Goal: Task Accomplishment & Management: Complete application form

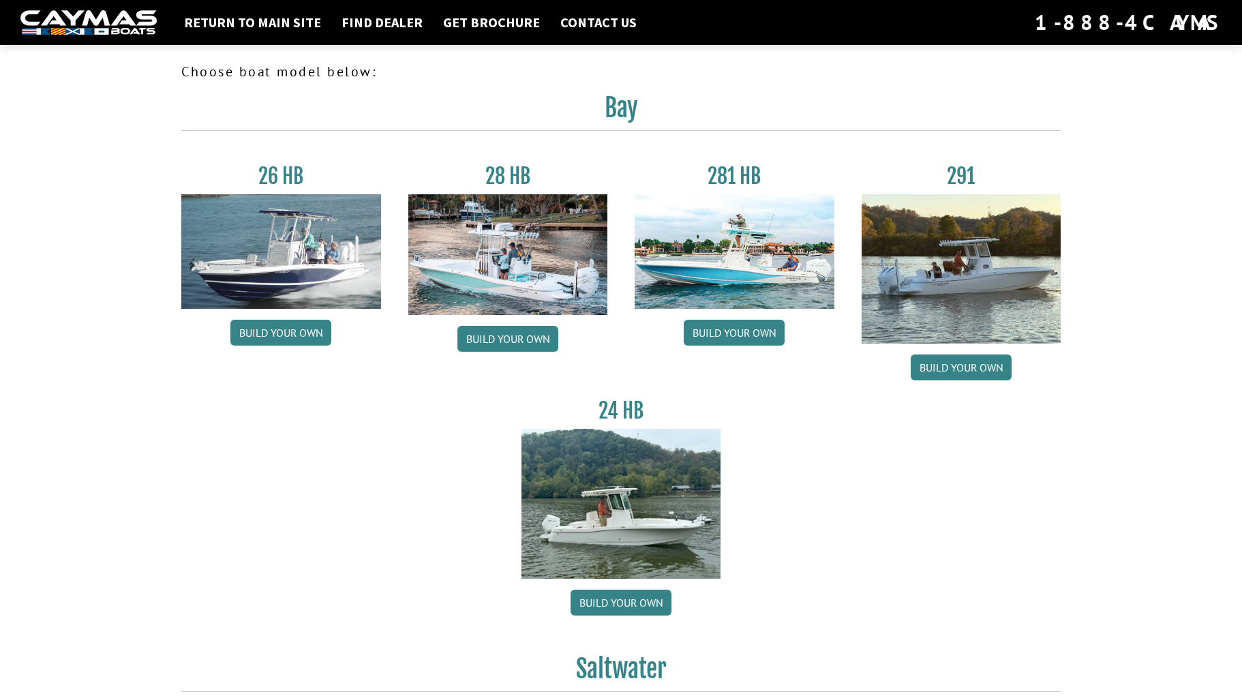
scroll to position [1470, 0]
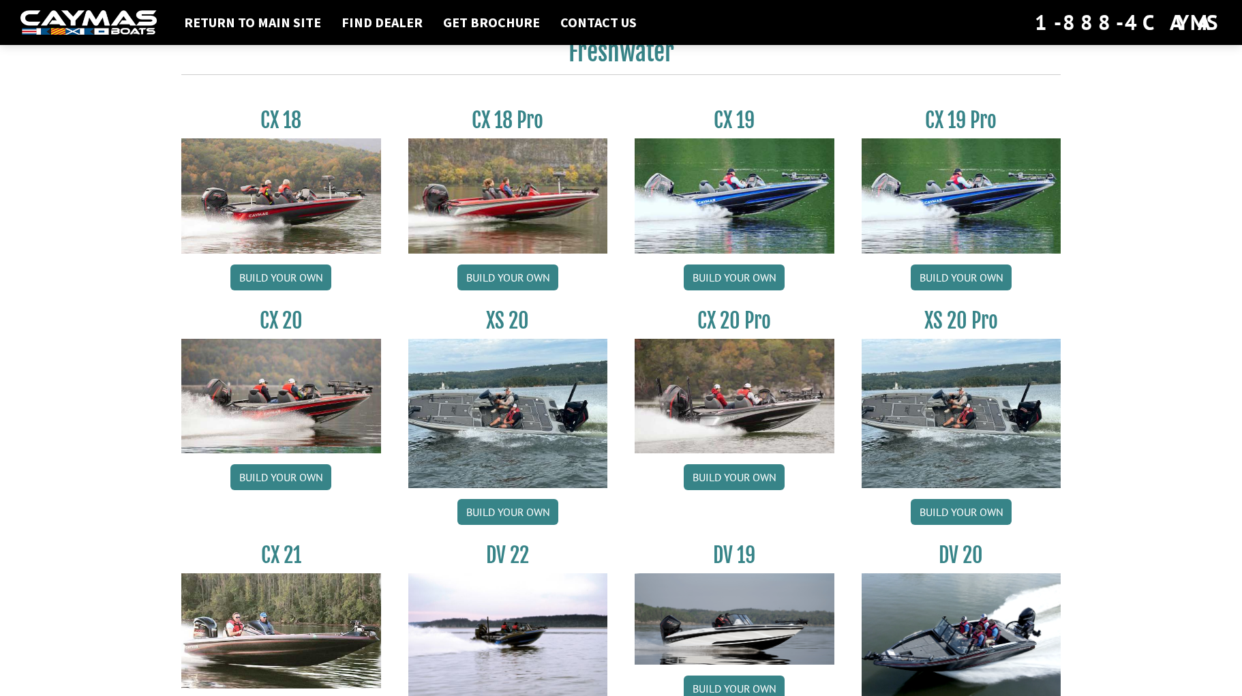
scroll to position [1158, 0]
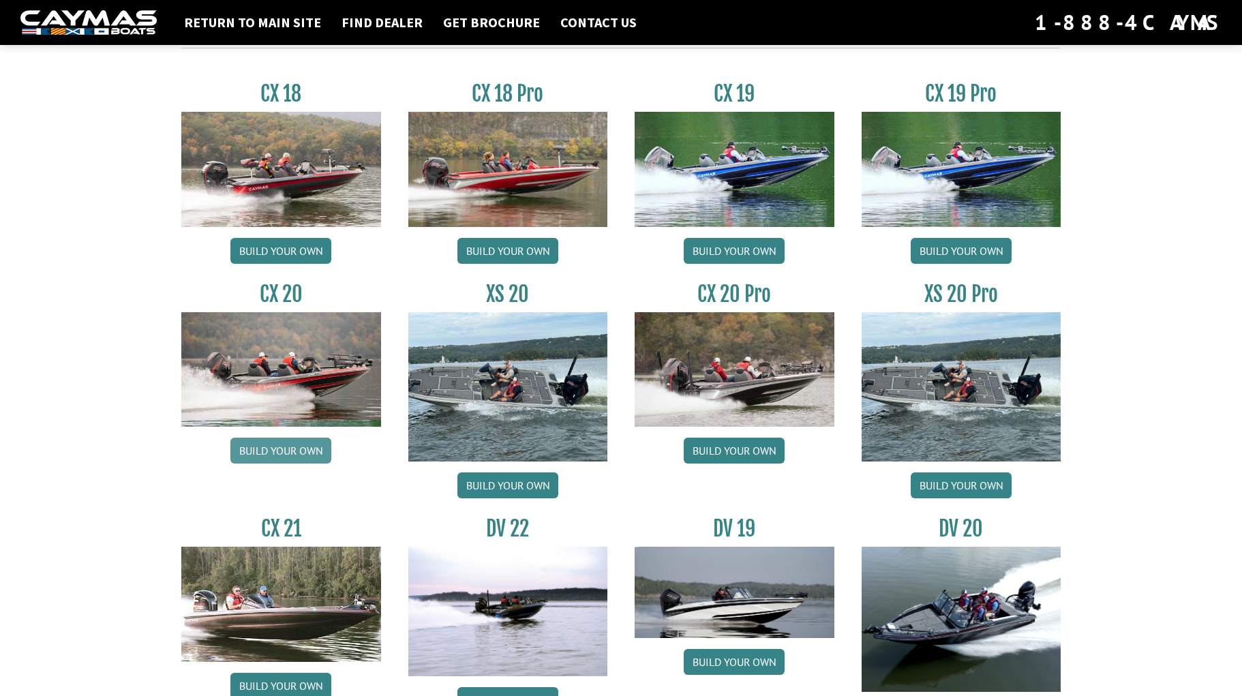
click at [271, 453] on link "Build your own" at bounding box center [280, 450] width 101 height 26
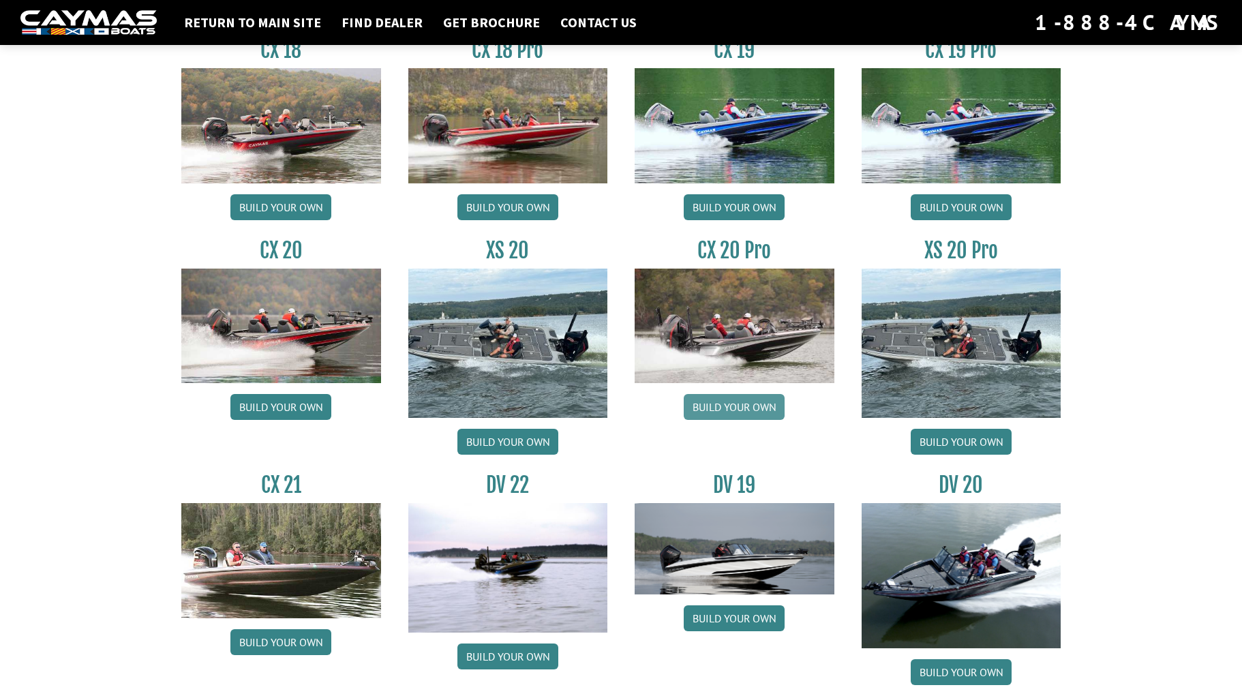
scroll to position [1227, 0]
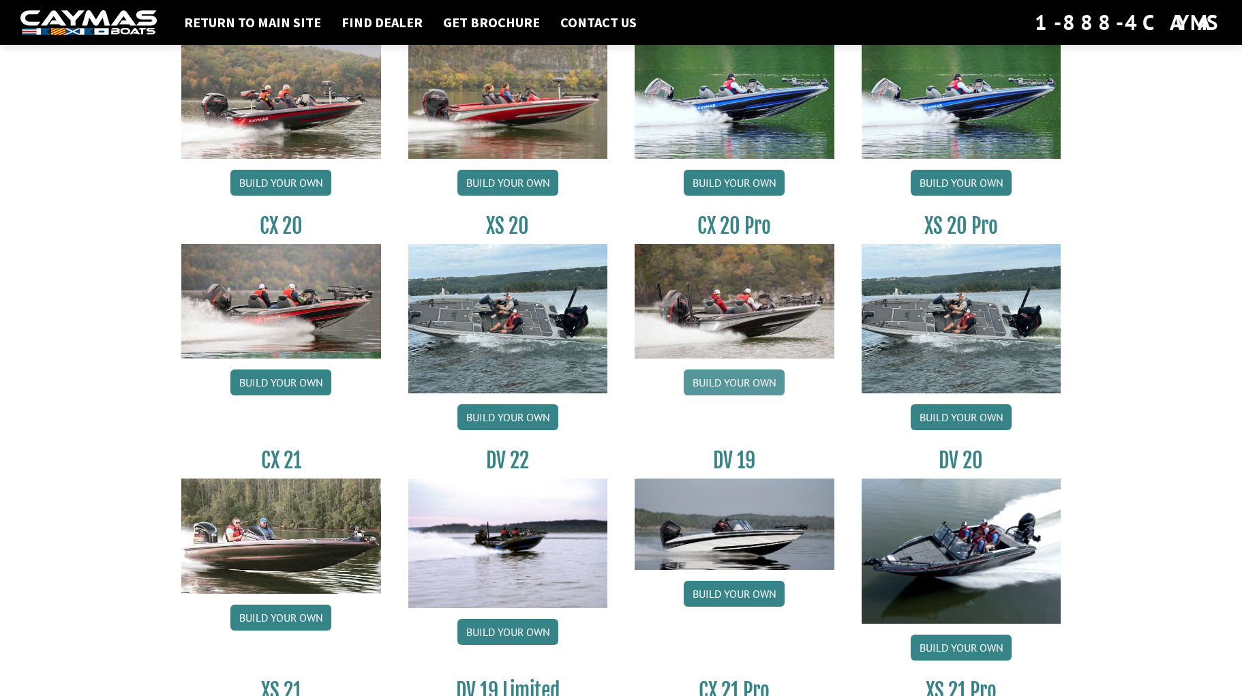
click at [735, 384] on link "Build your own" at bounding box center [733, 382] width 101 height 26
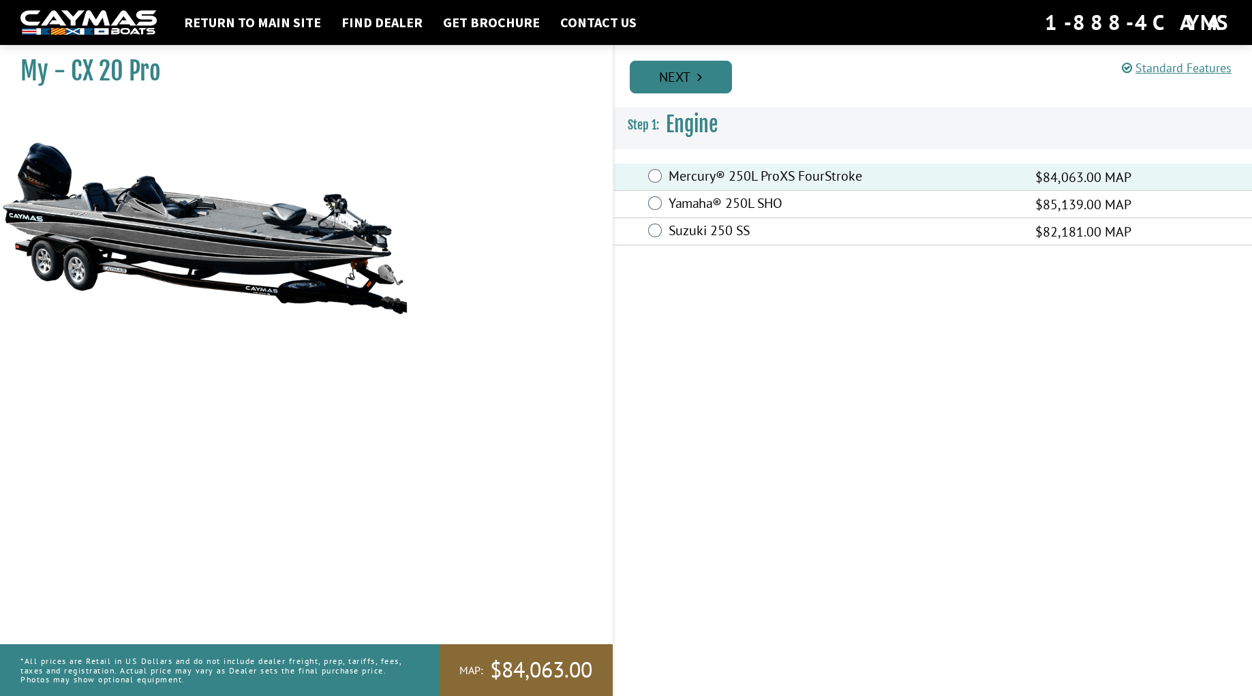
click at [675, 82] on link "Next" at bounding box center [681, 77] width 102 height 33
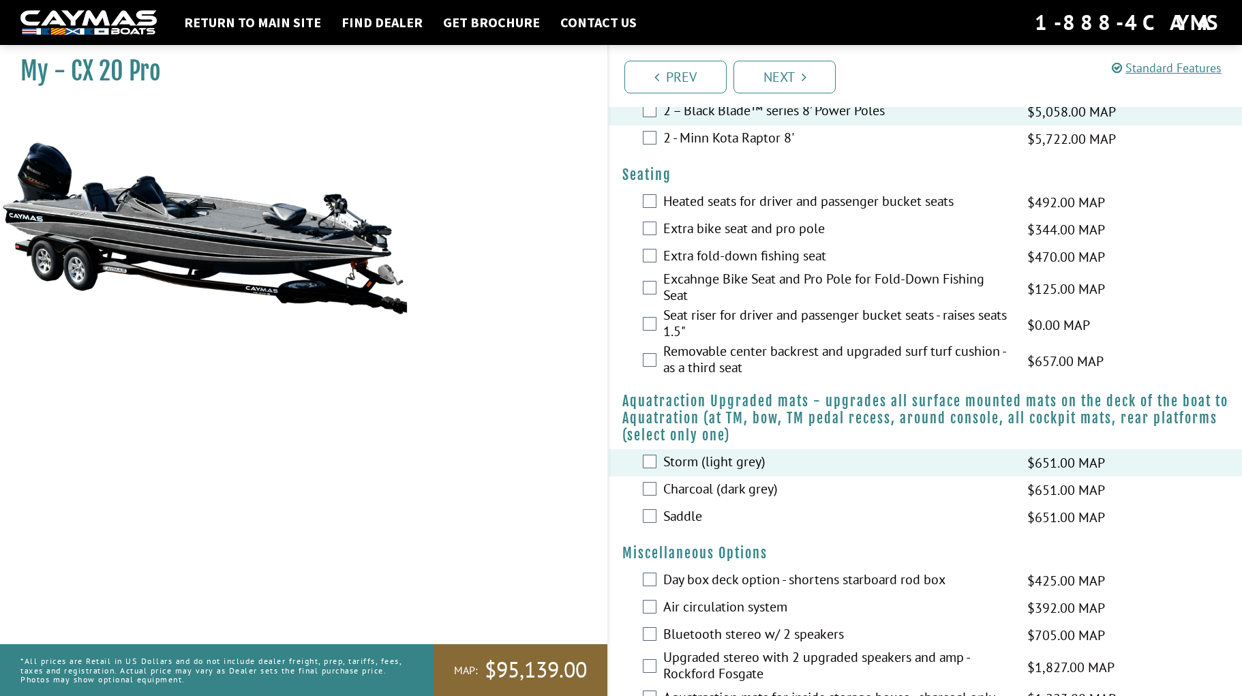
scroll to position [1088, 0]
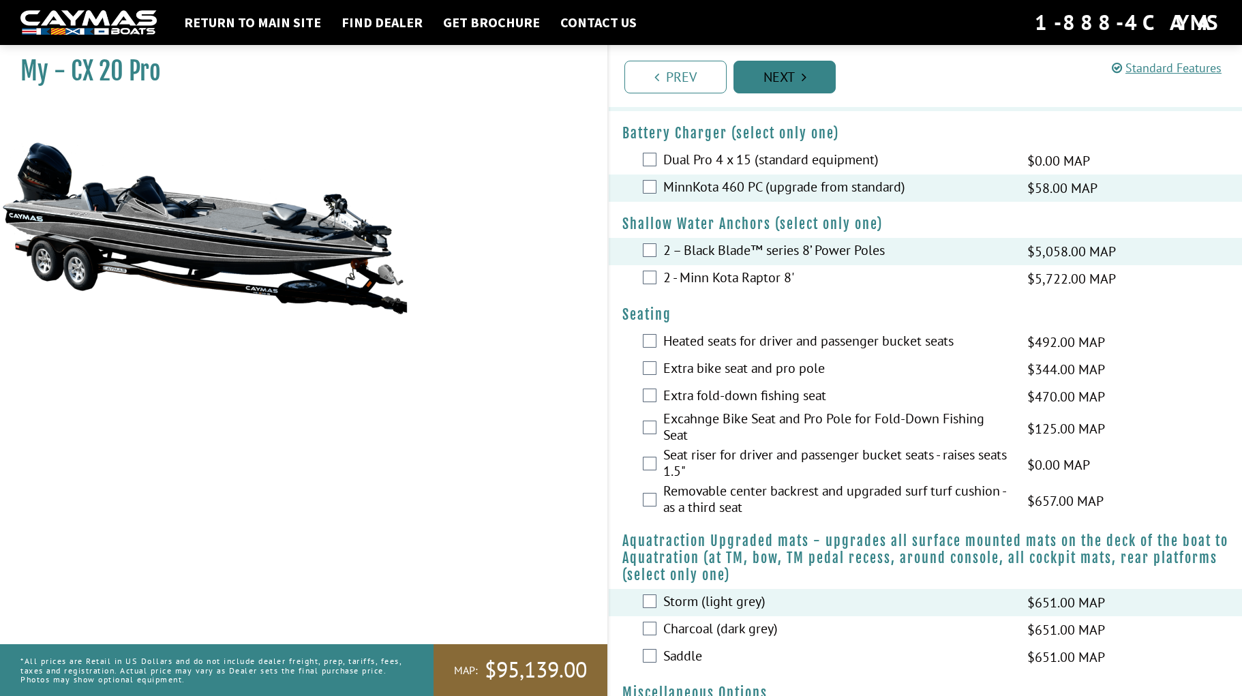
click at [787, 76] on link "Next" at bounding box center [784, 77] width 102 height 33
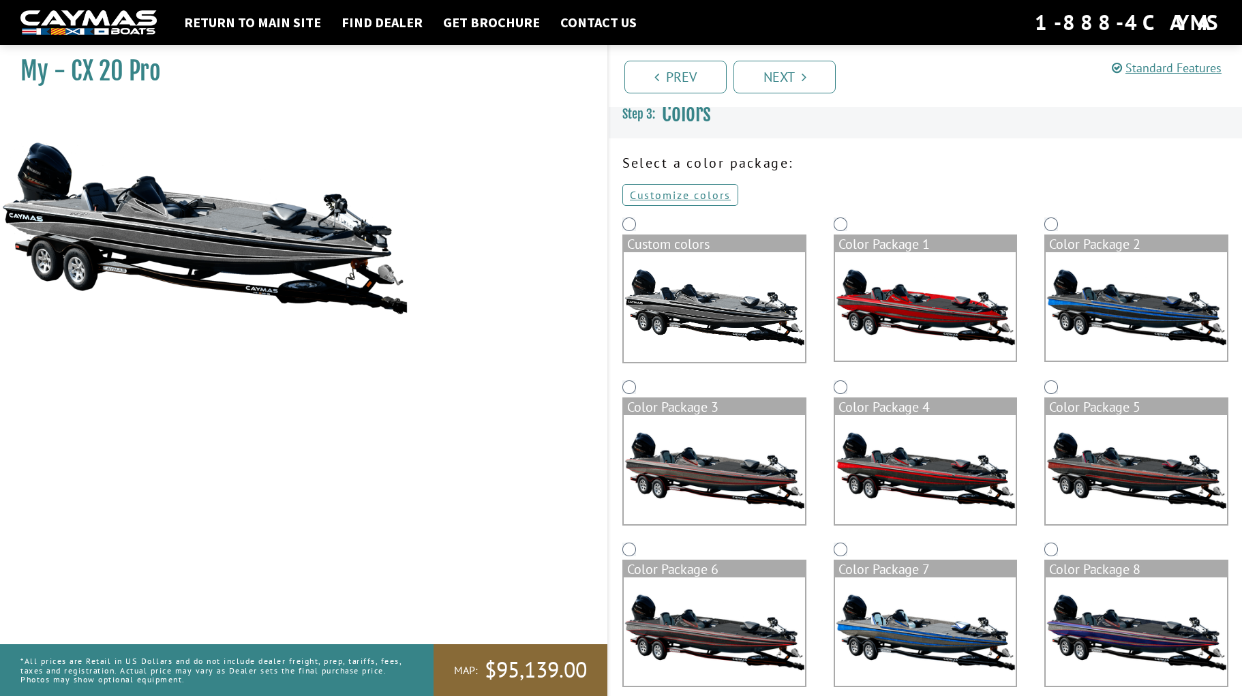
scroll to position [0, 0]
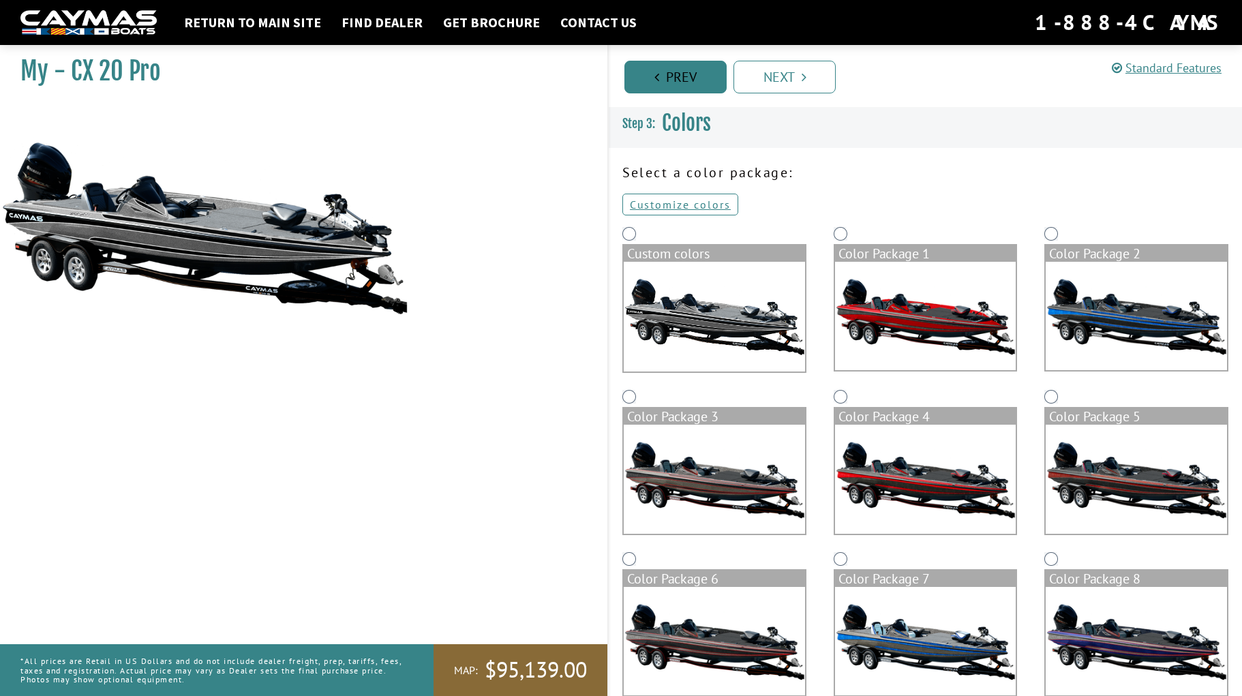
click at [674, 82] on link "Prev" at bounding box center [675, 77] width 102 height 33
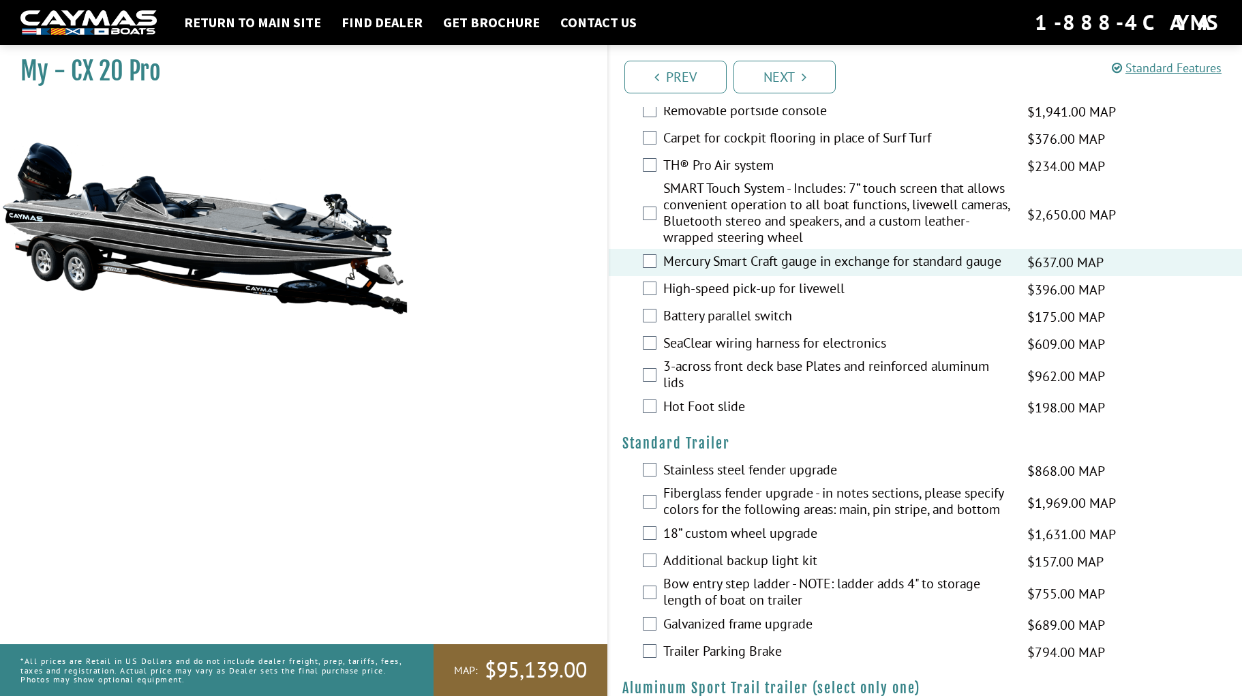
scroll to position [2042, 0]
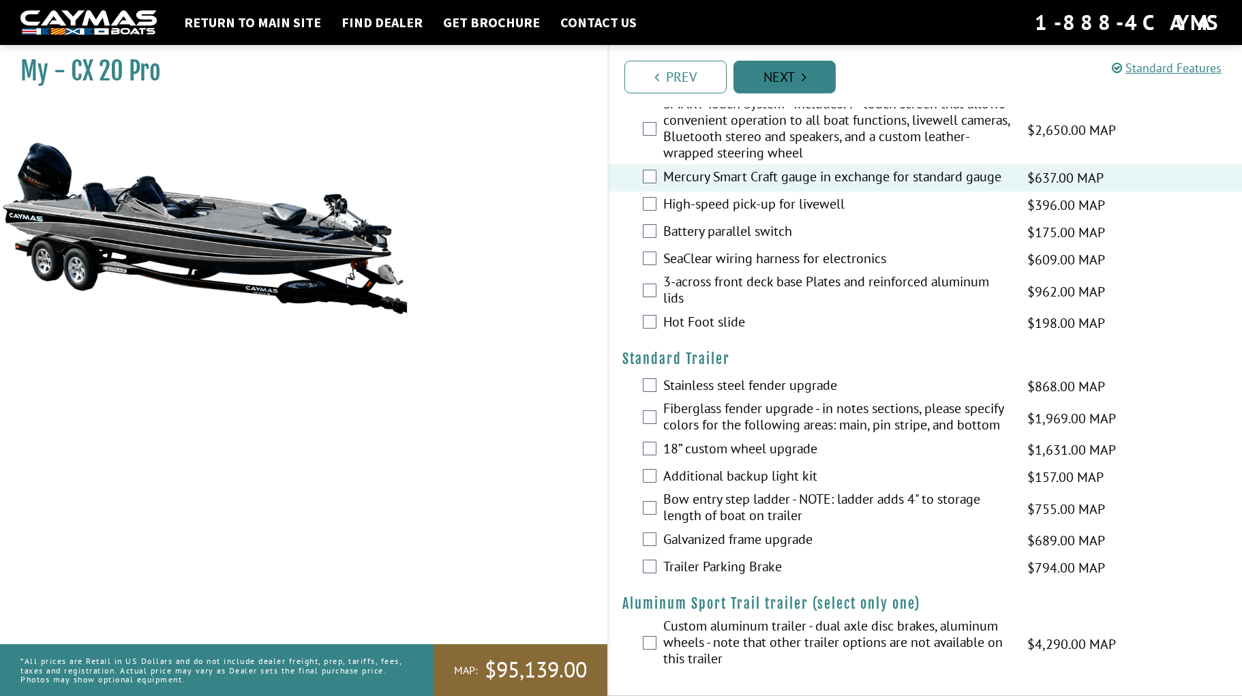
click at [790, 83] on link "Next" at bounding box center [784, 77] width 102 height 33
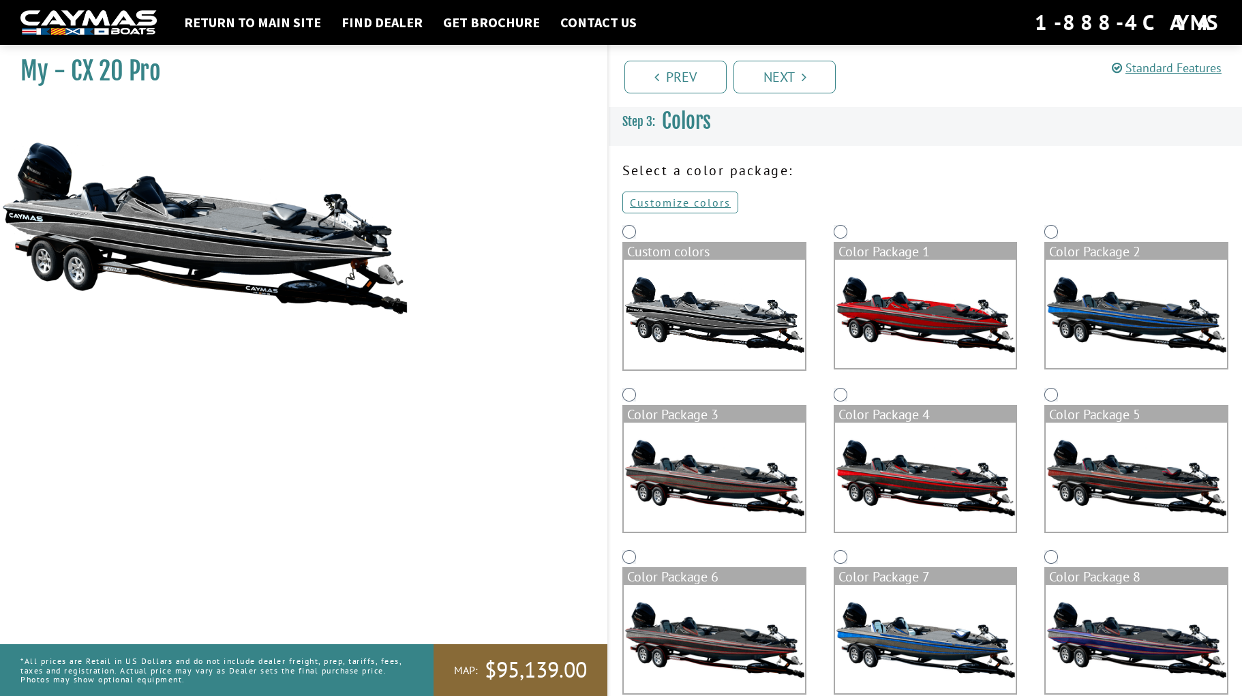
scroll to position [0, 0]
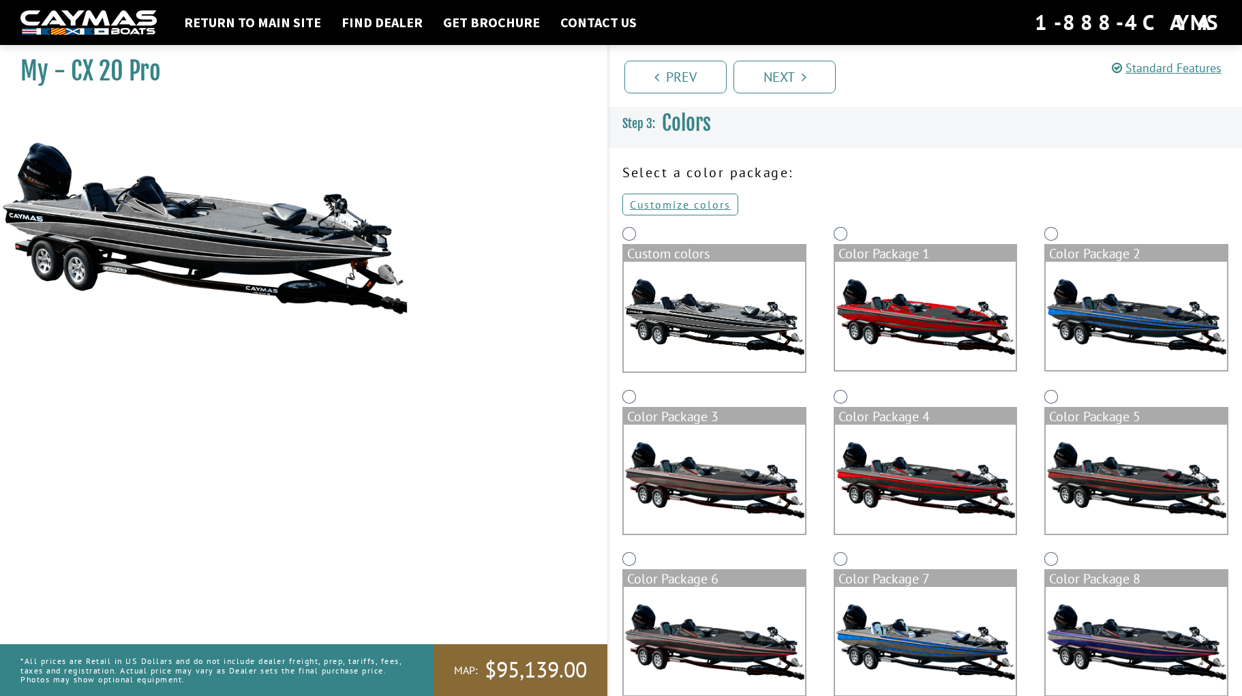
click at [715, 321] on img at bounding box center [713, 317] width 181 height 110
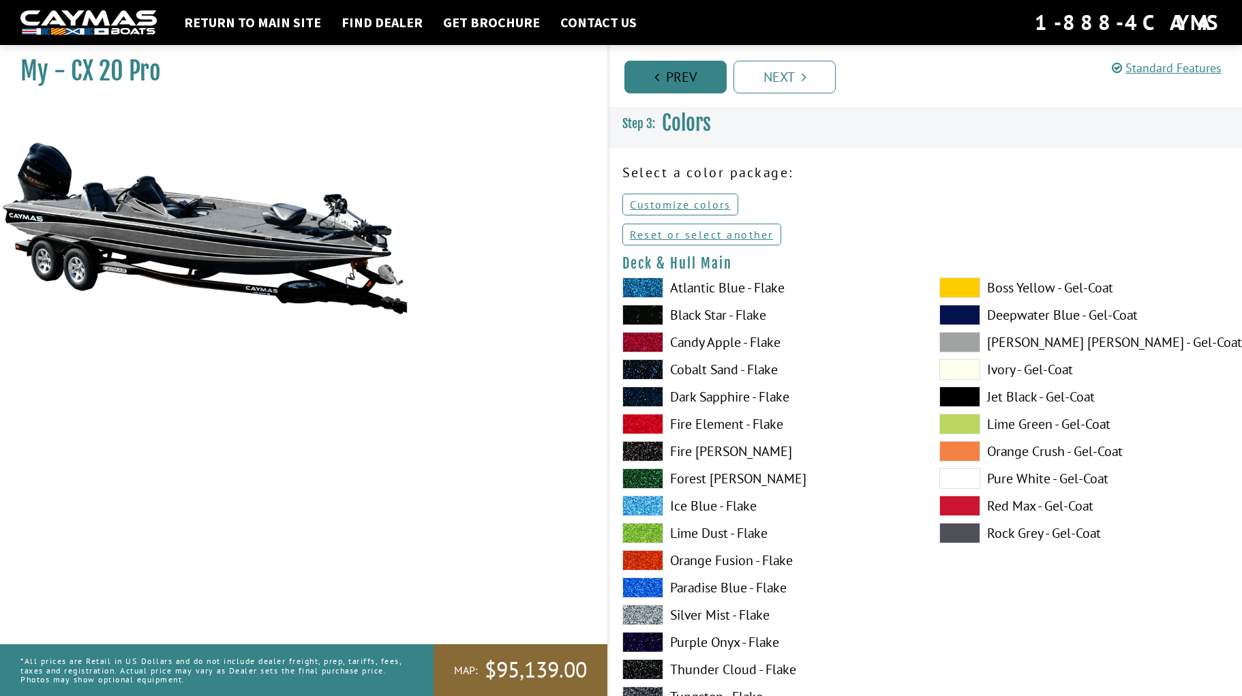
click at [672, 79] on link "Prev" at bounding box center [675, 77] width 102 height 33
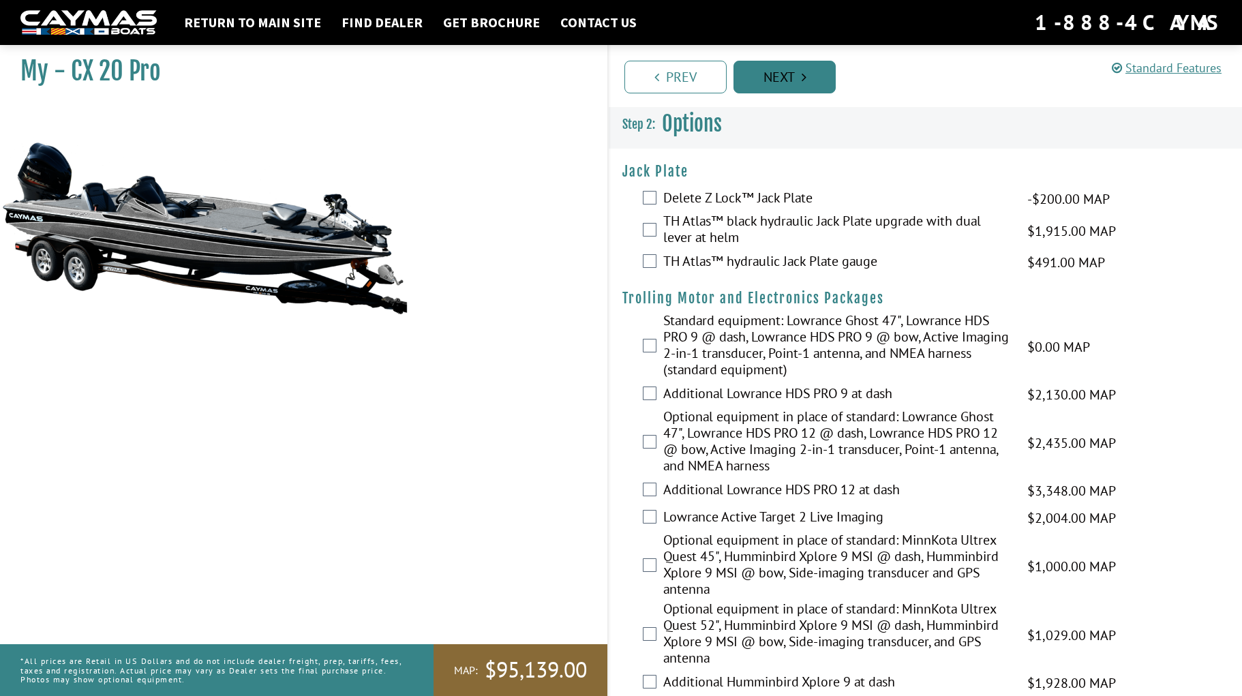
click at [801, 82] on icon "Pagination" at bounding box center [803, 77] width 5 height 14
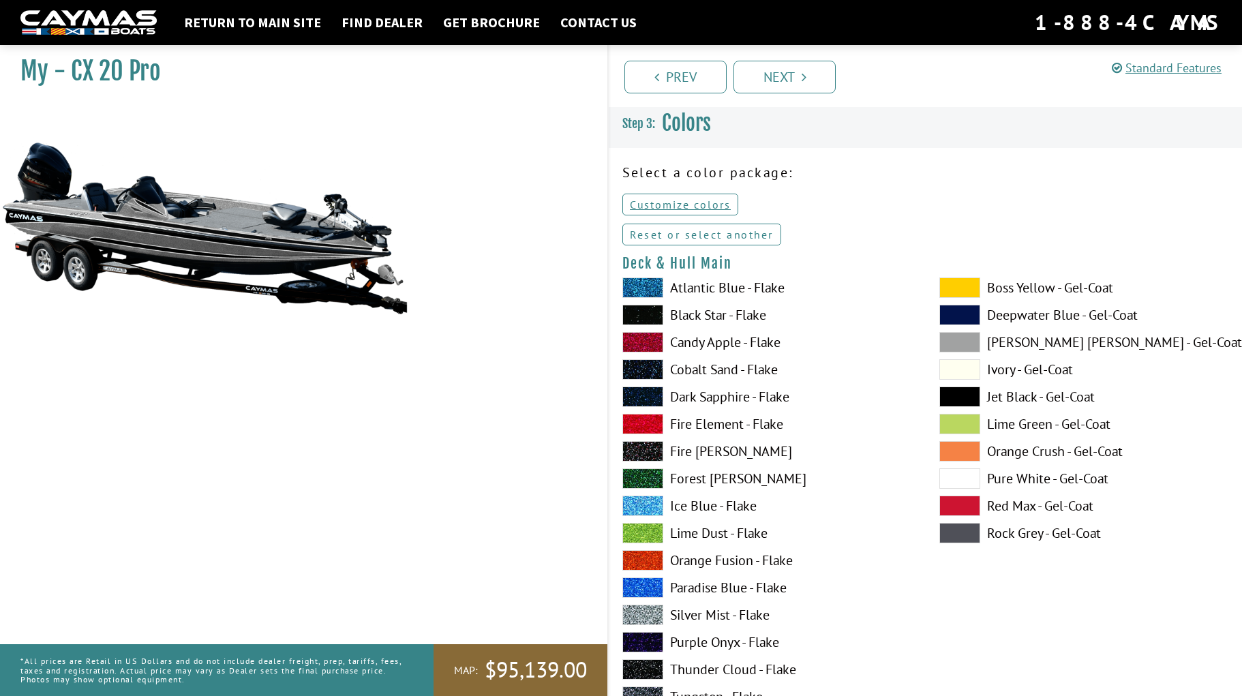
click at [685, 234] on link "Reset or select another" at bounding box center [701, 235] width 159 height 22
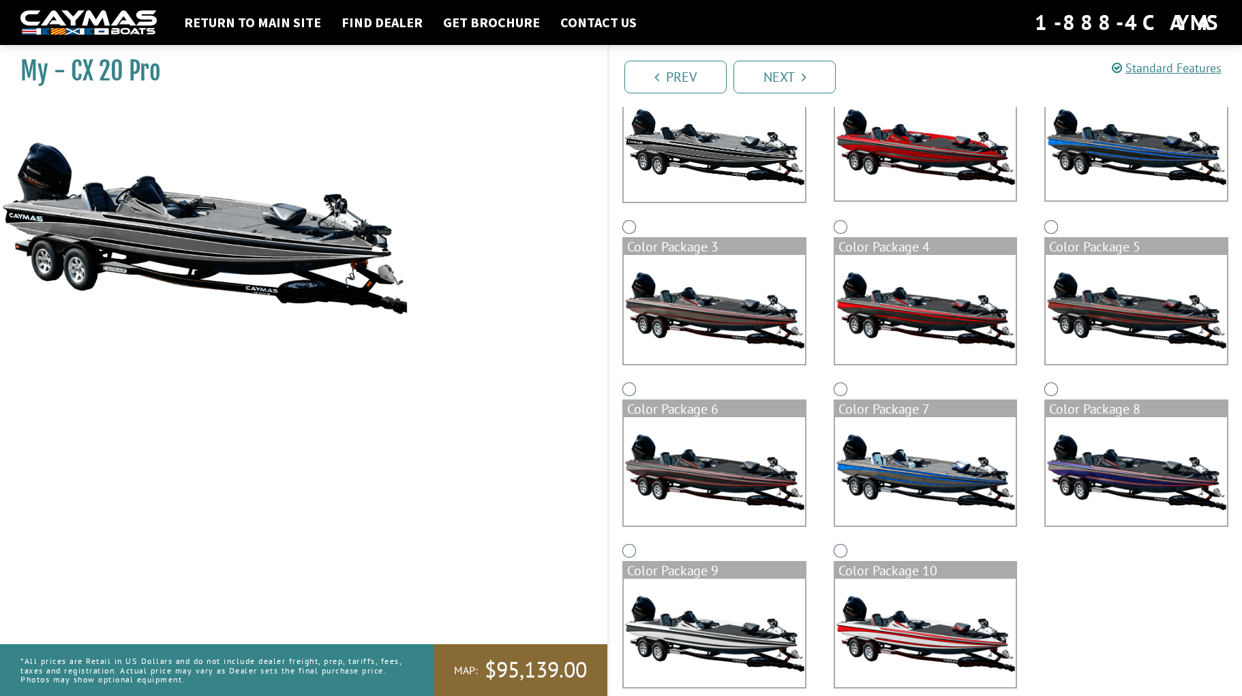
scroll to position [189, 0]
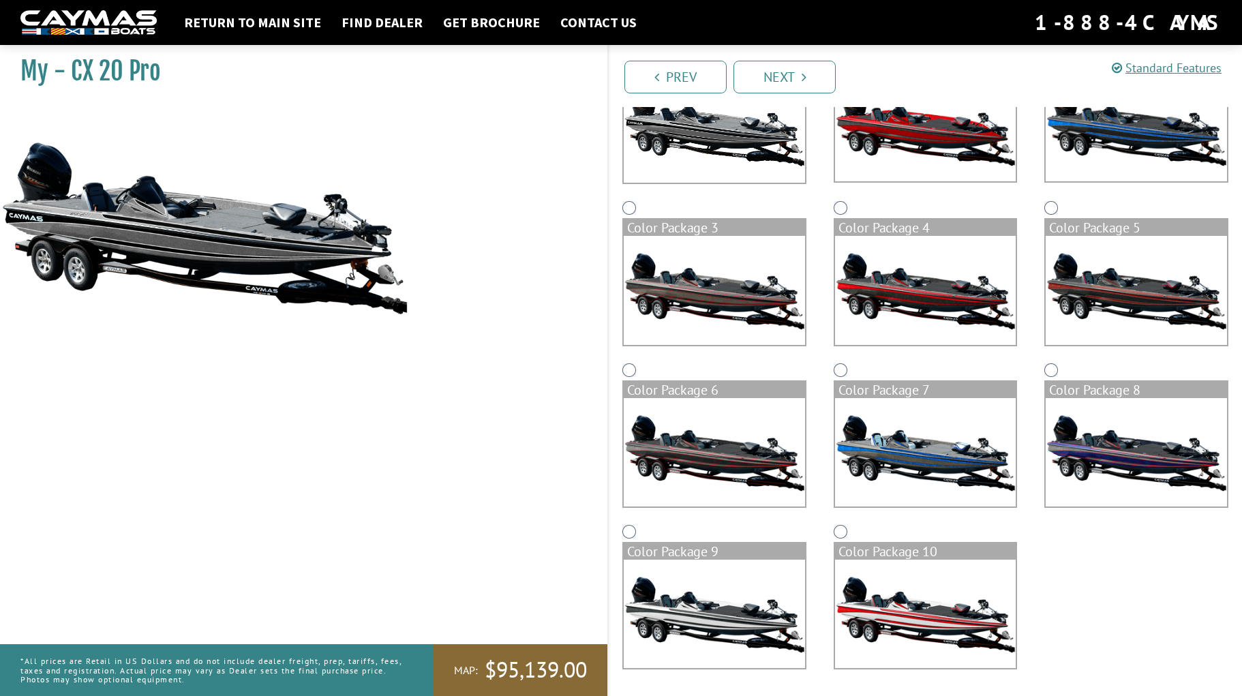
click at [696, 296] on img at bounding box center [713, 290] width 181 height 108
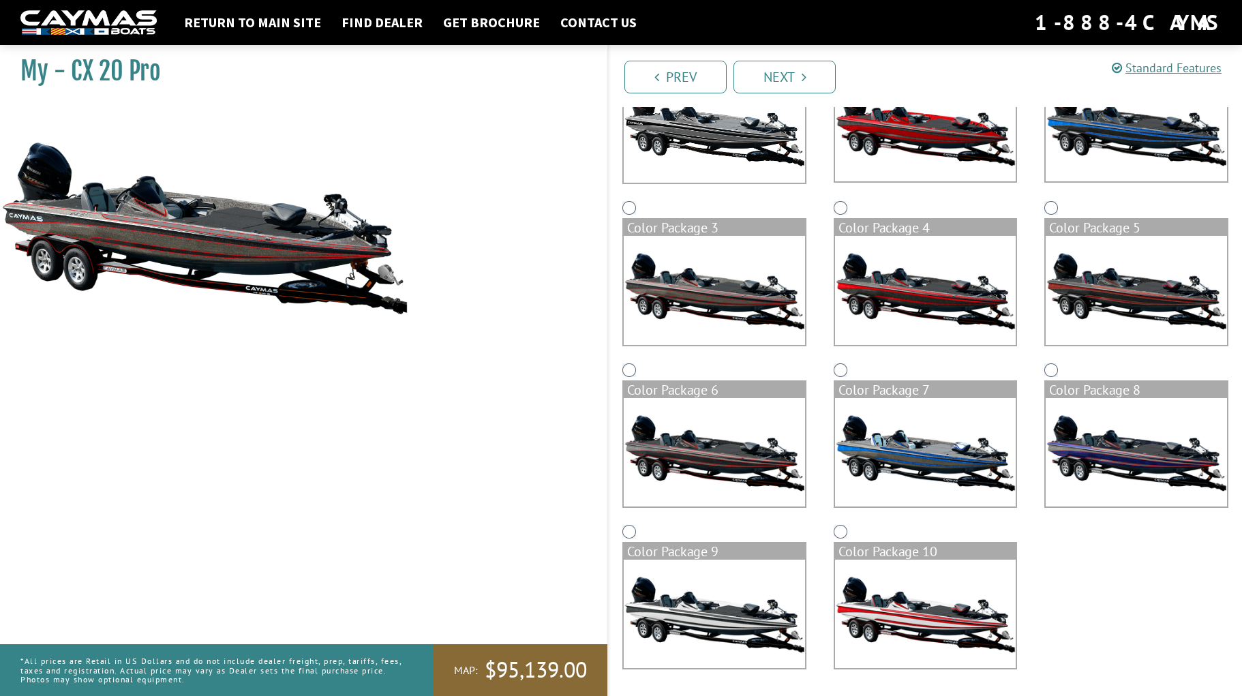
click at [696, 459] on img at bounding box center [713, 452] width 181 height 108
click at [895, 452] on img at bounding box center [925, 452] width 181 height 108
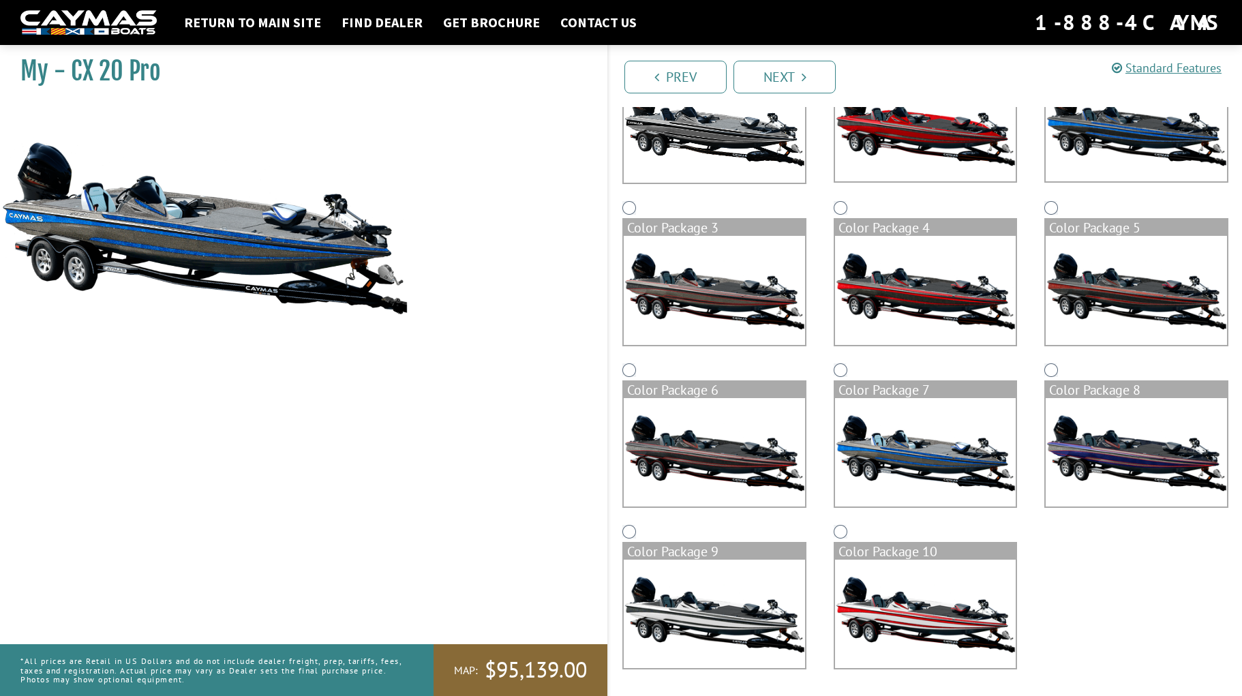
click at [713, 616] on img at bounding box center [713, 613] width 181 height 108
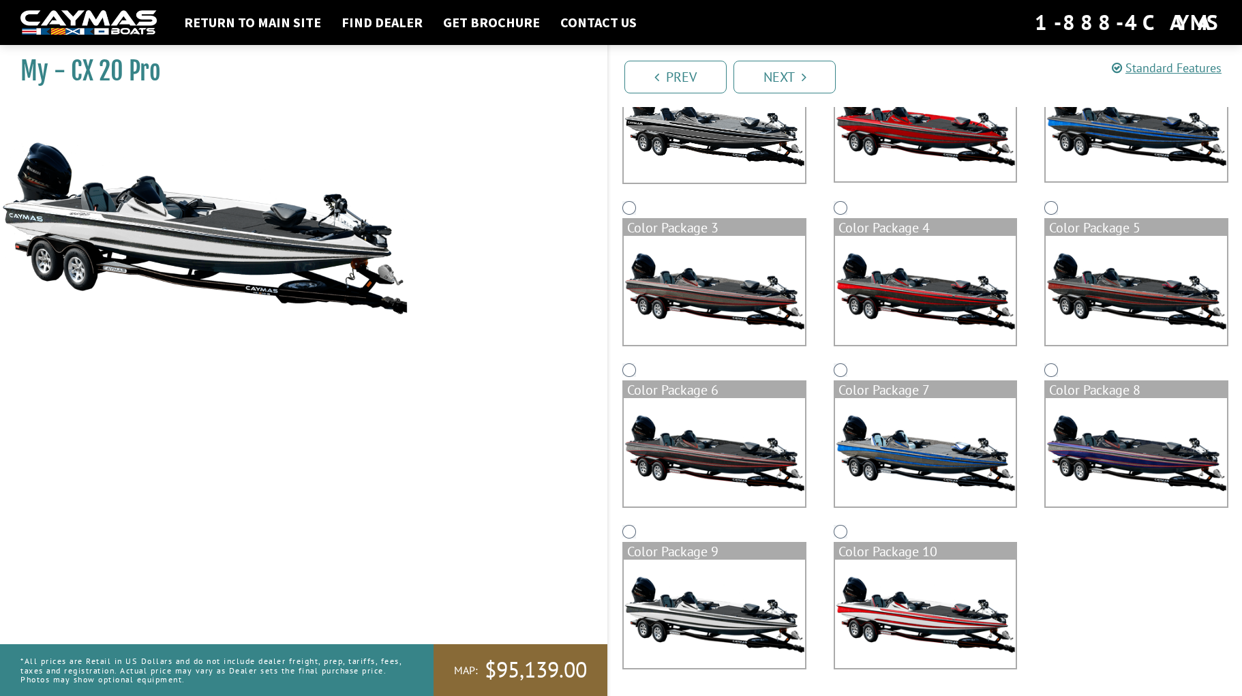
click at [923, 618] on img at bounding box center [925, 613] width 181 height 108
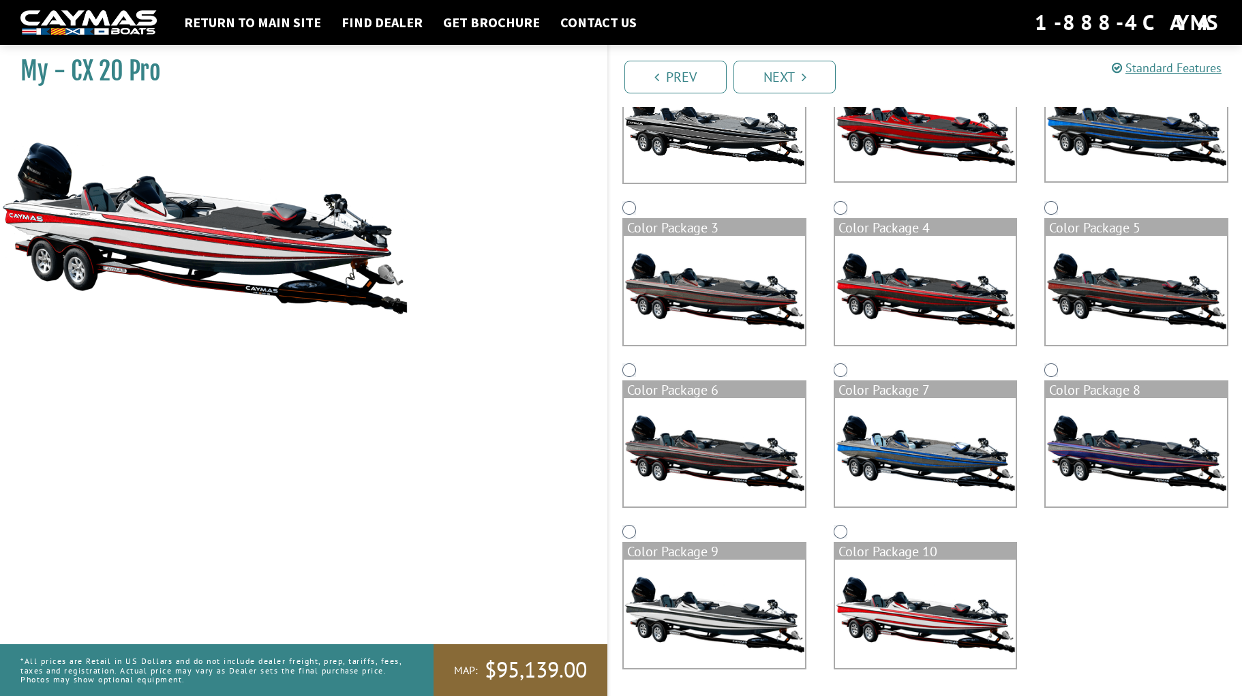
click at [1135, 455] on img at bounding box center [1135, 452] width 181 height 108
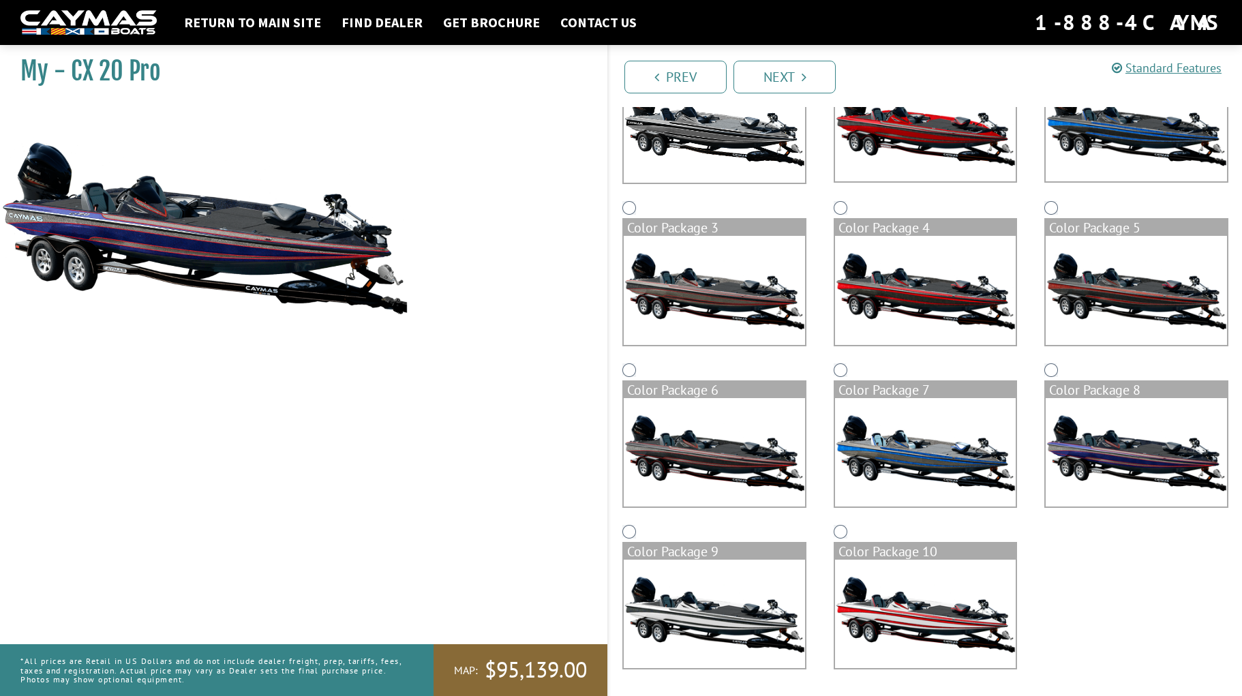
click at [936, 448] on img at bounding box center [925, 452] width 181 height 108
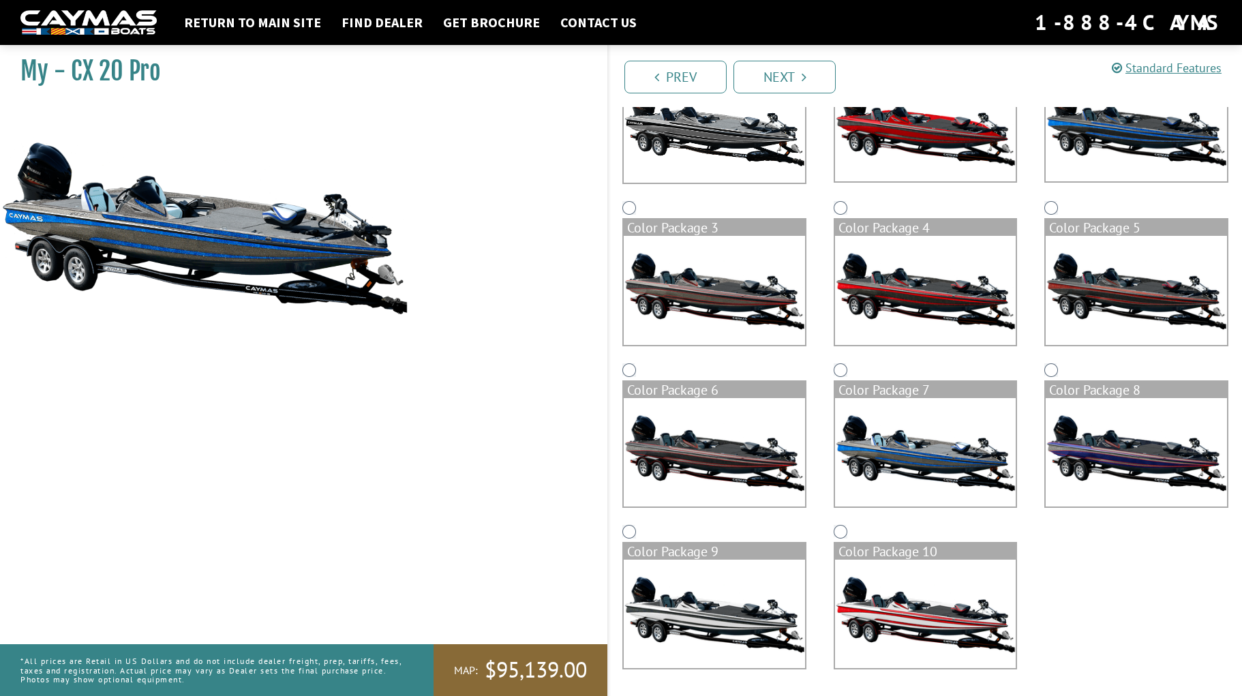
click at [673, 465] on img at bounding box center [713, 452] width 181 height 108
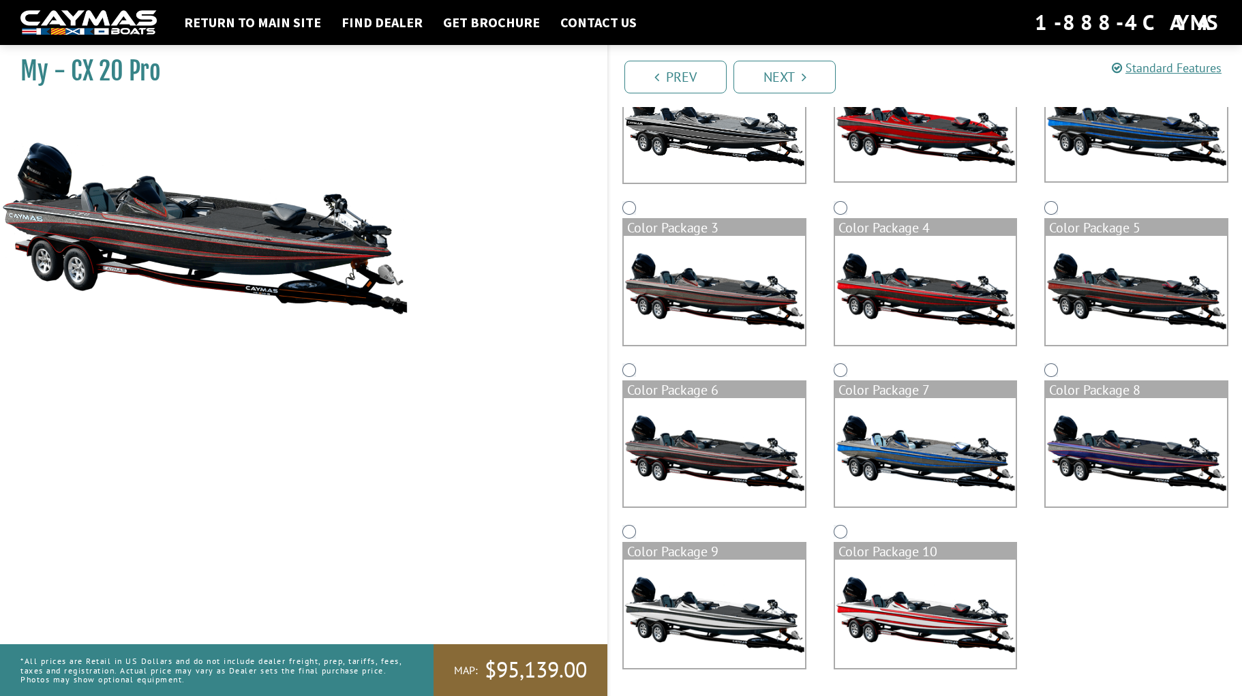
click at [694, 292] on img at bounding box center [713, 290] width 181 height 108
click at [721, 450] on img at bounding box center [713, 452] width 181 height 108
click at [699, 282] on img at bounding box center [713, 290] width 181 height 108
click at [1128, 138] on img at bounding box center [1135, 127] width 181 height 108
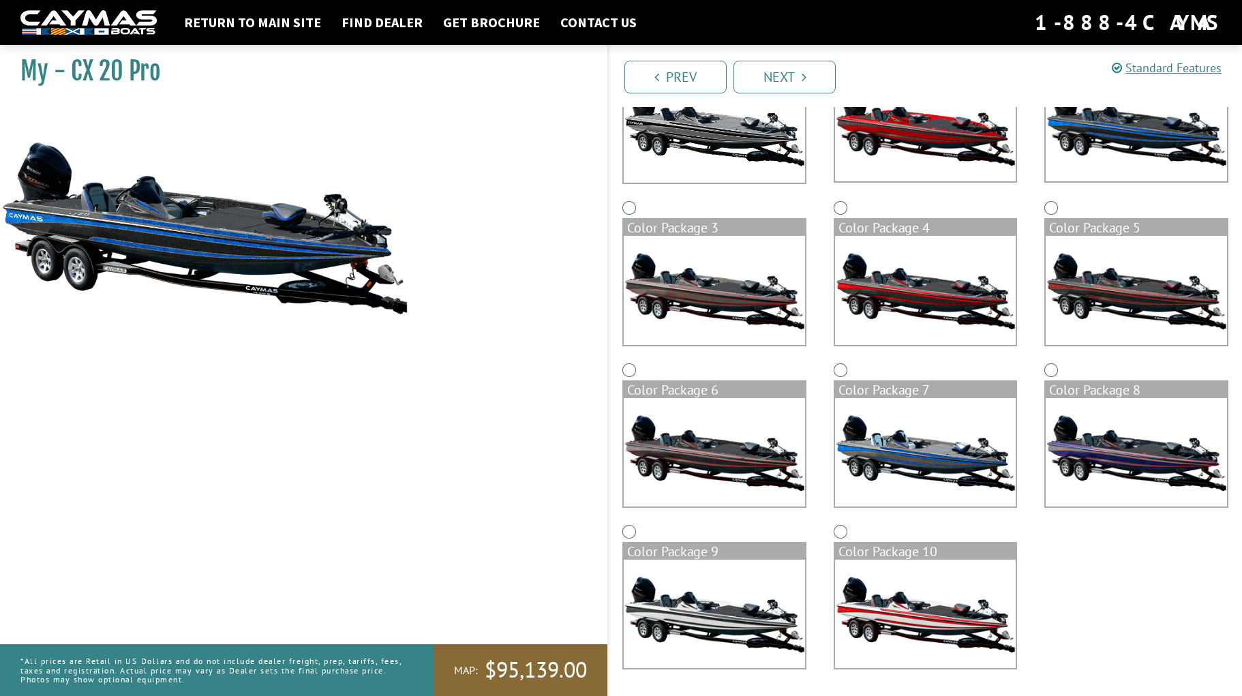
click at [933, 137] on img at bounding box center [925, 127] width 181 height 108
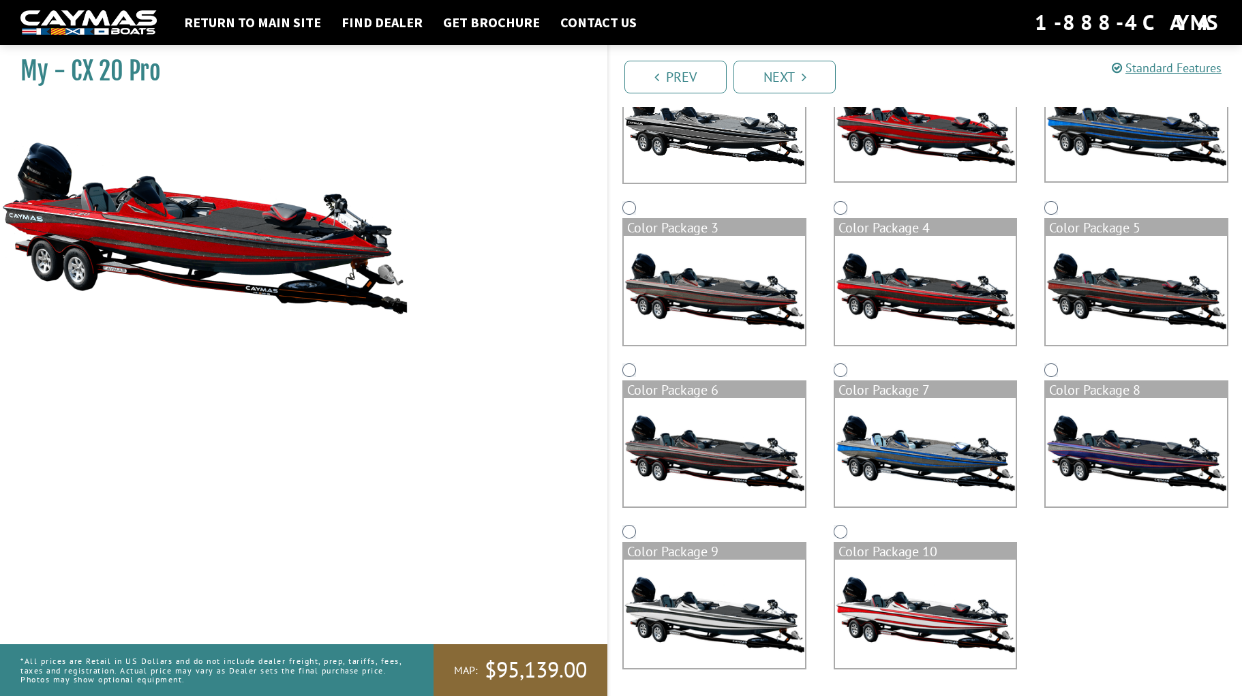
click at [718, 301] on img at bounding box center [713, 290] width 181 height 108
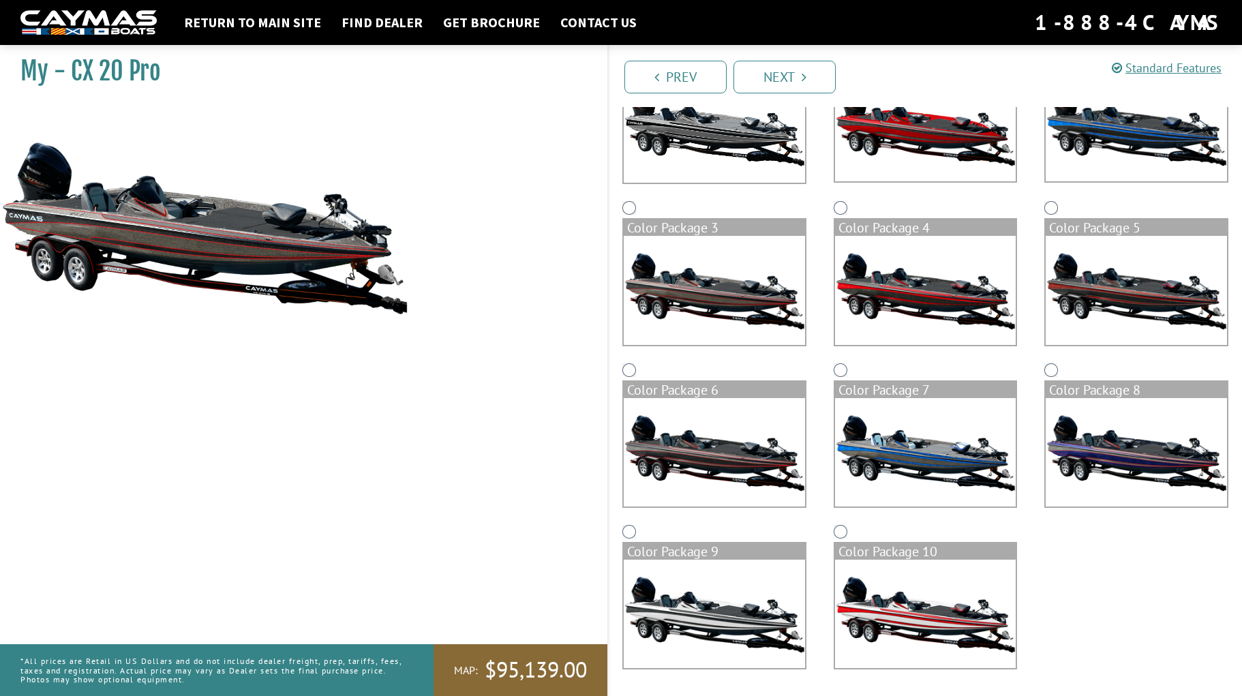
click at [707, 132] on img at bounding box center [713, 128] width 181 height 110
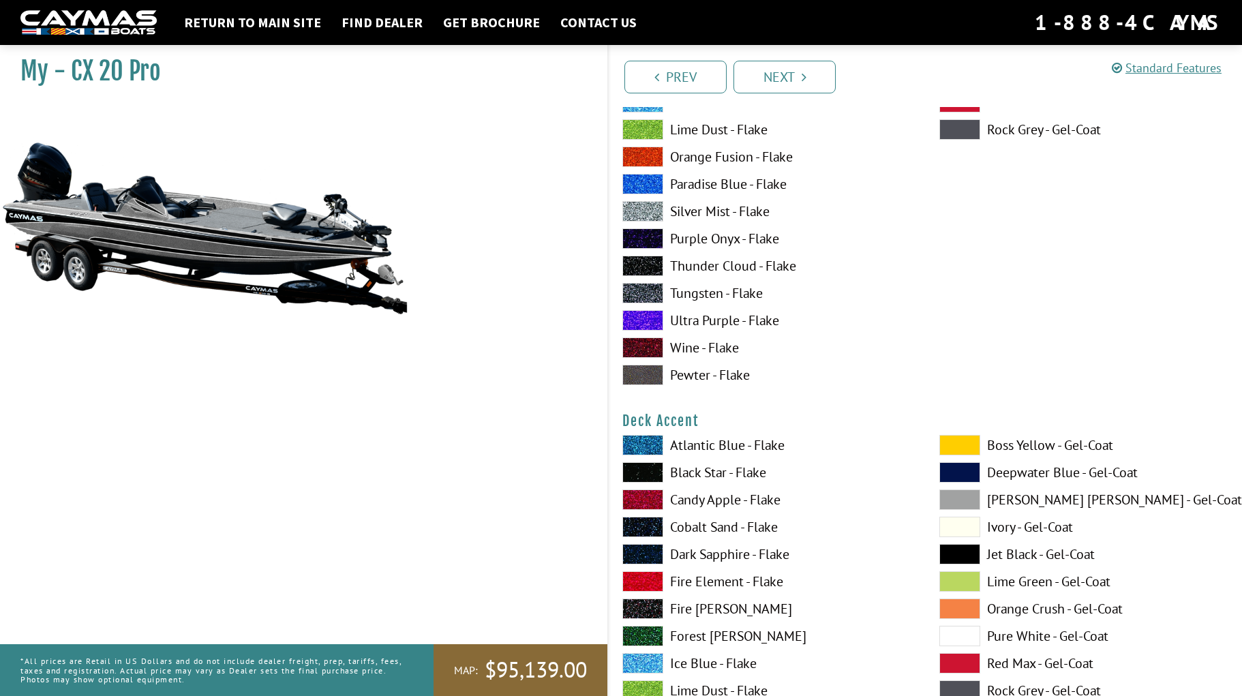
scroll to position [325, 0]
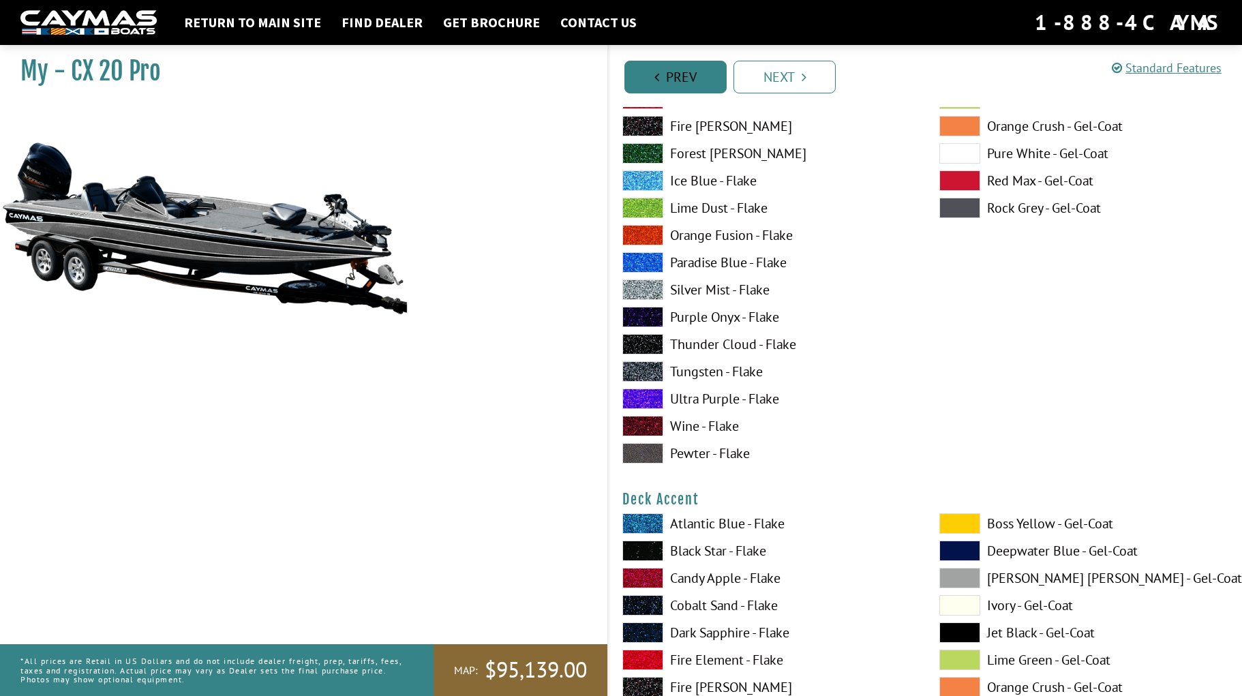
click at [667, 75] on link "Prev" at bounding box center [675, 77] width 102 height 33
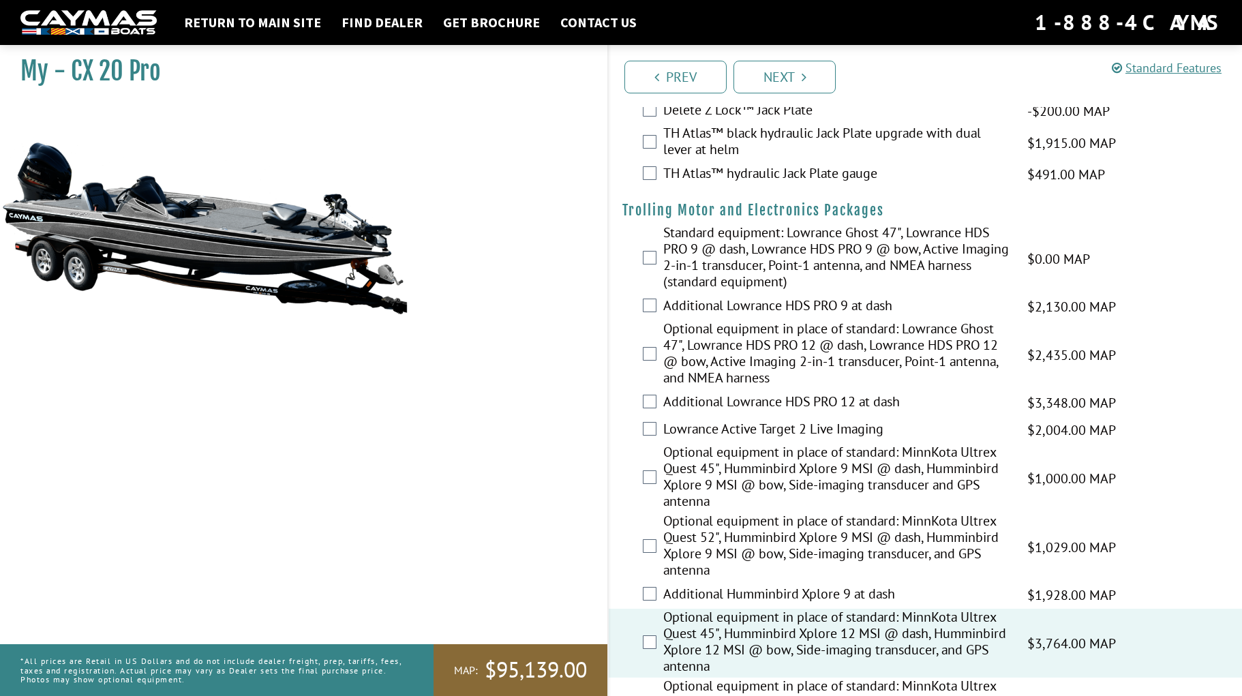
scroll to position [0, 0]
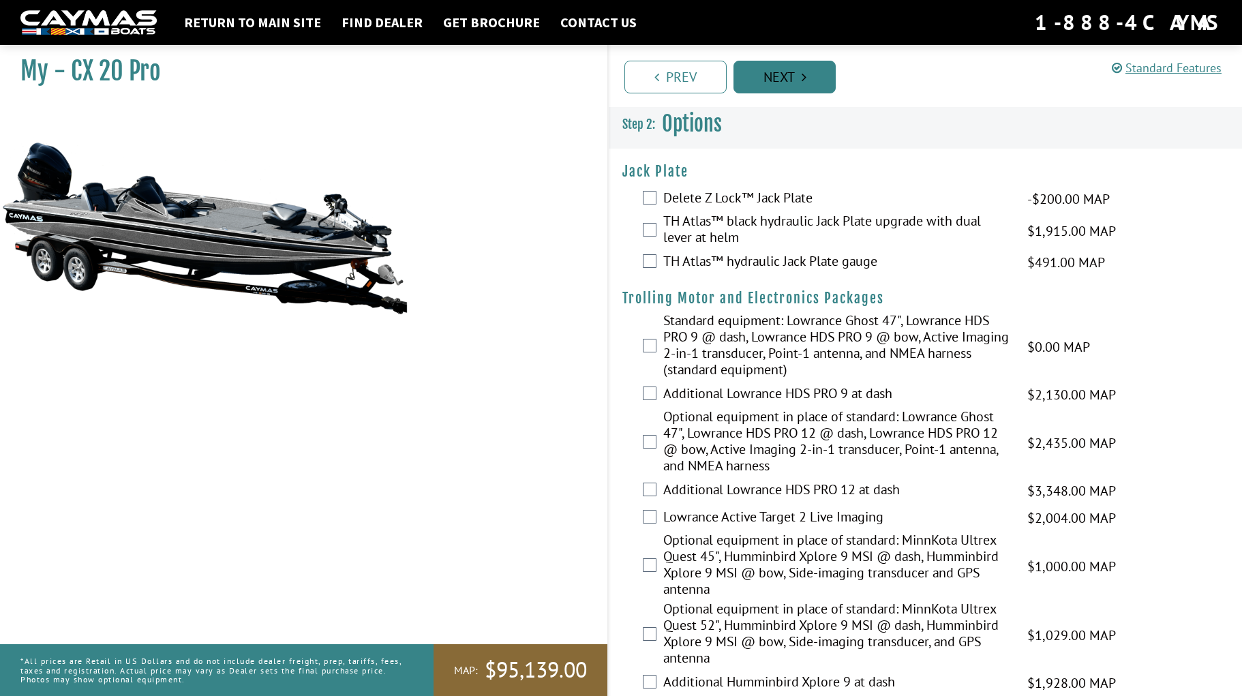
click at [783, 84] on link "Next" at bounding box center [784, 77] width 102 height 33
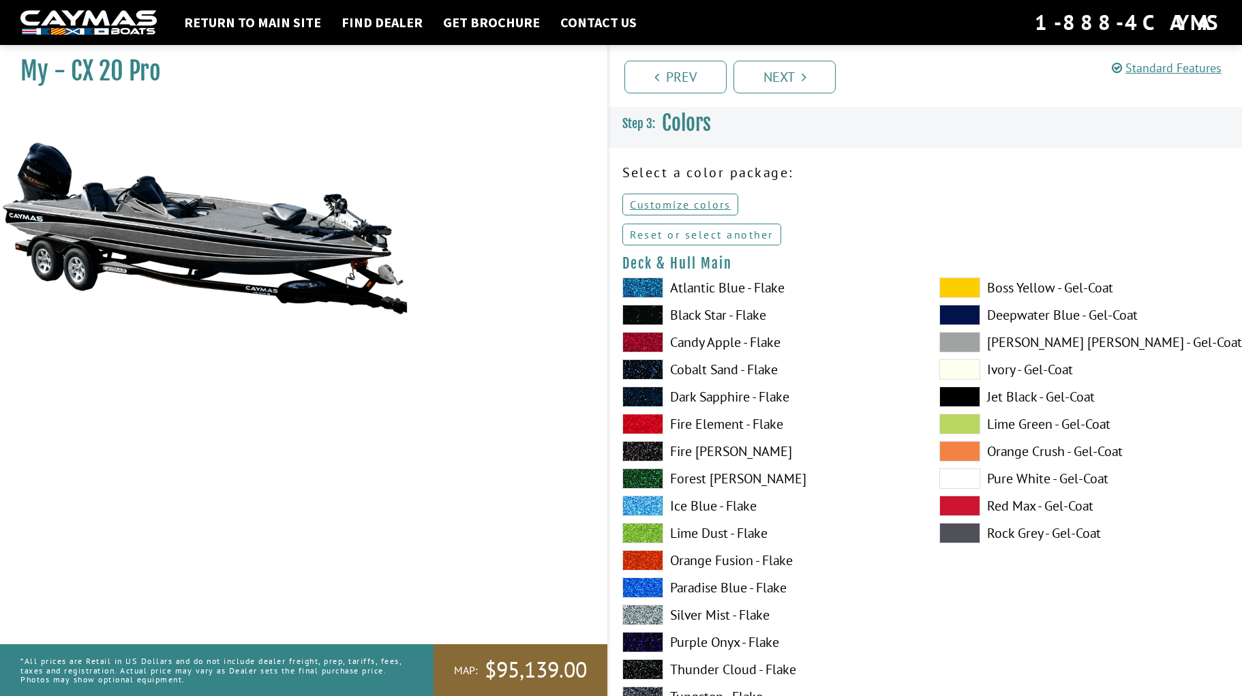
click at [705, 233] on link "Reset or select another" at bounding box center [701, 235] width 159 height 22
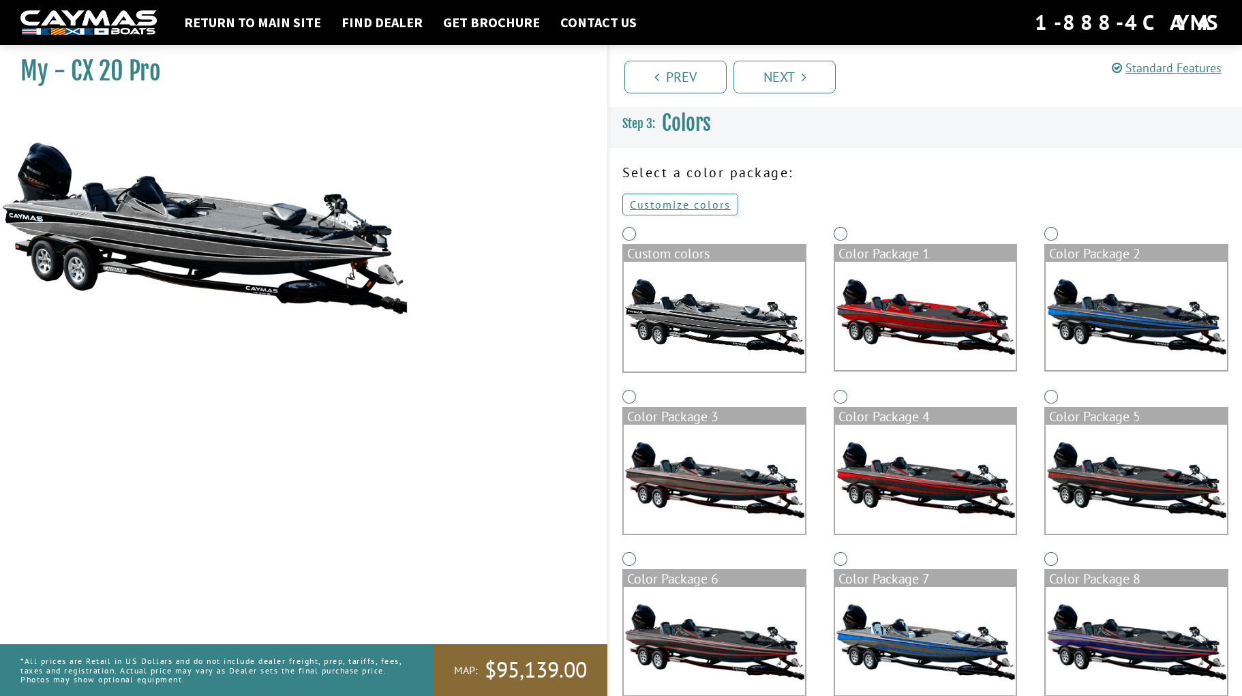
click at [698, 491] on img at bounding box center [713, 479] width 181 height 108
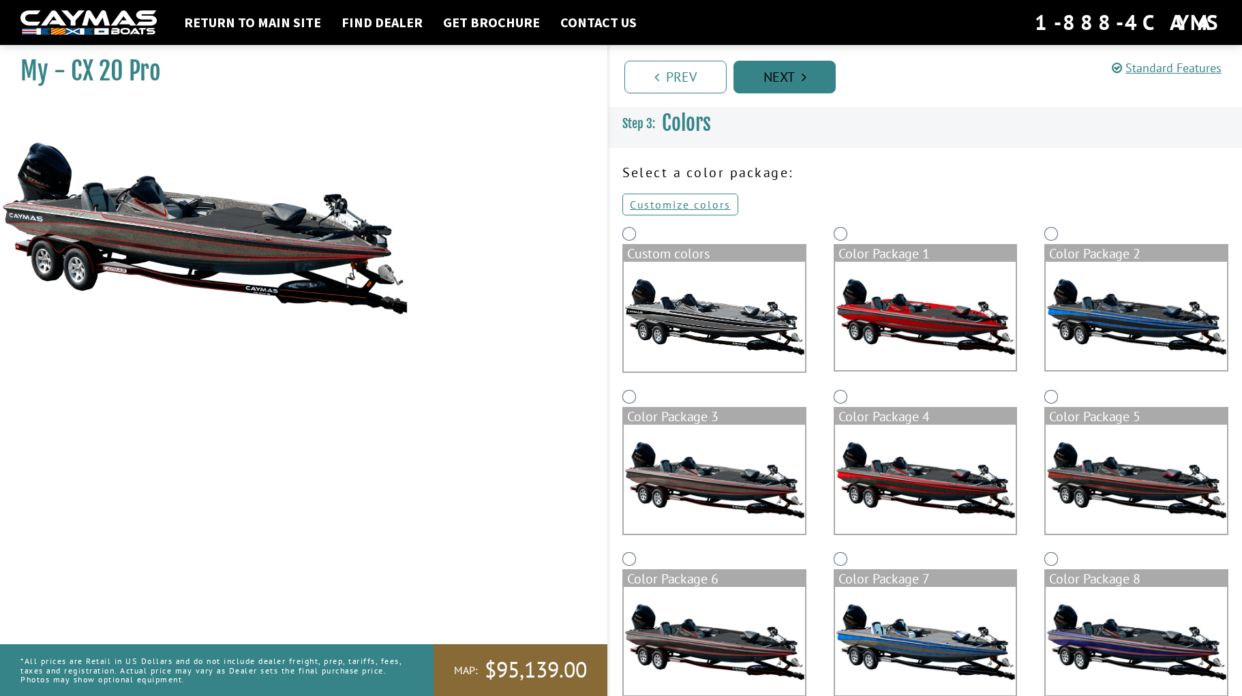
click at [796, 76] on link "Next" at bounding box center [784, 77] width 102 height 33
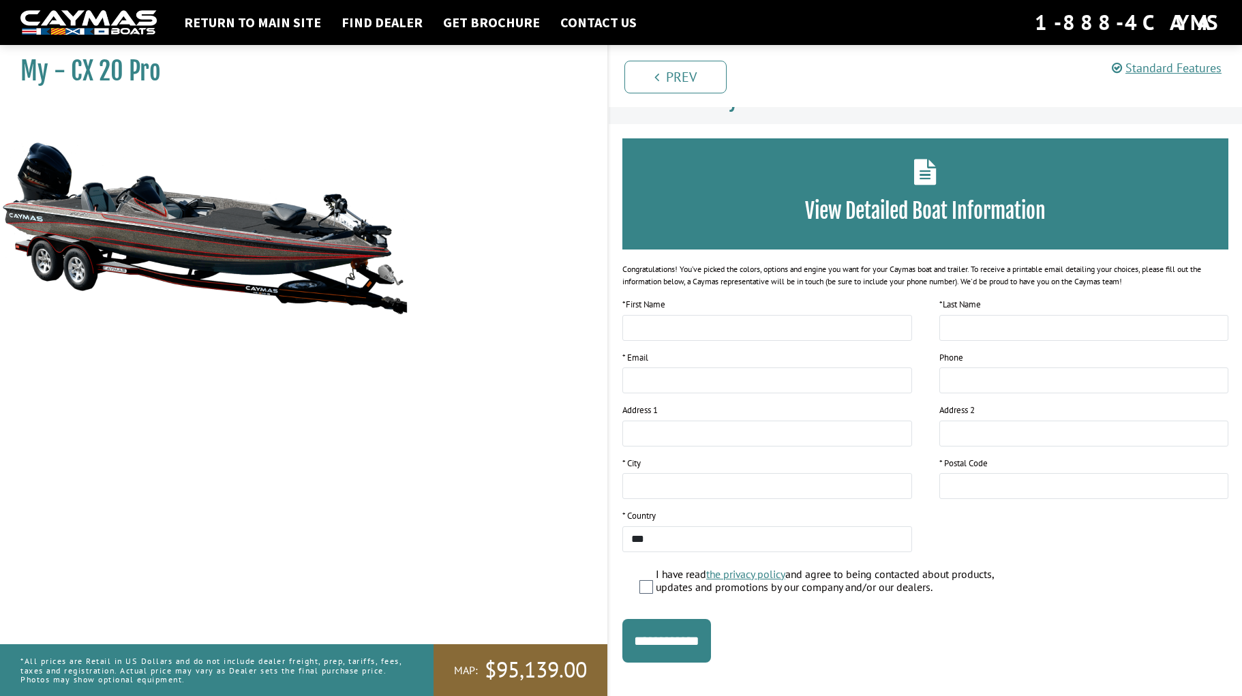
scroll to position [36, 0]
